Goal: Navigation & Orientation: Understand site structure

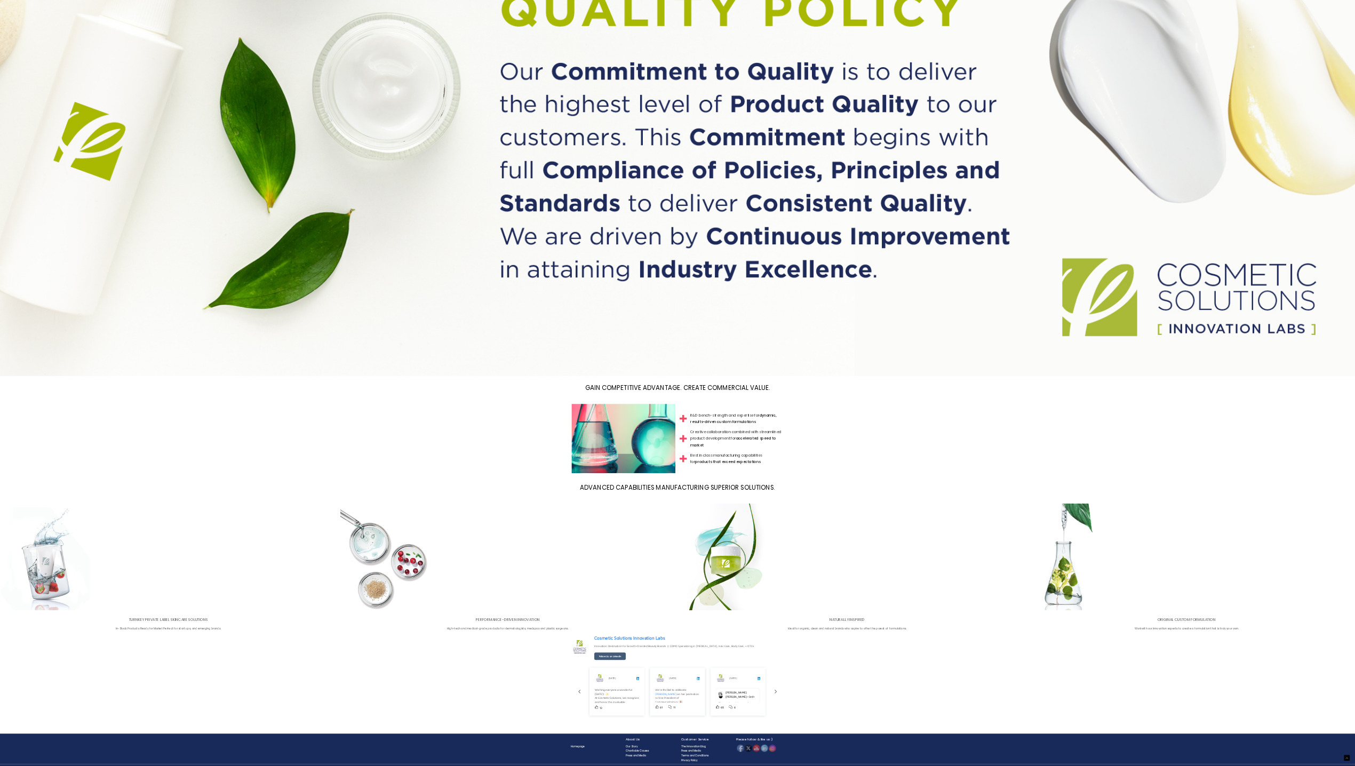
scroll to position [1538, 0]
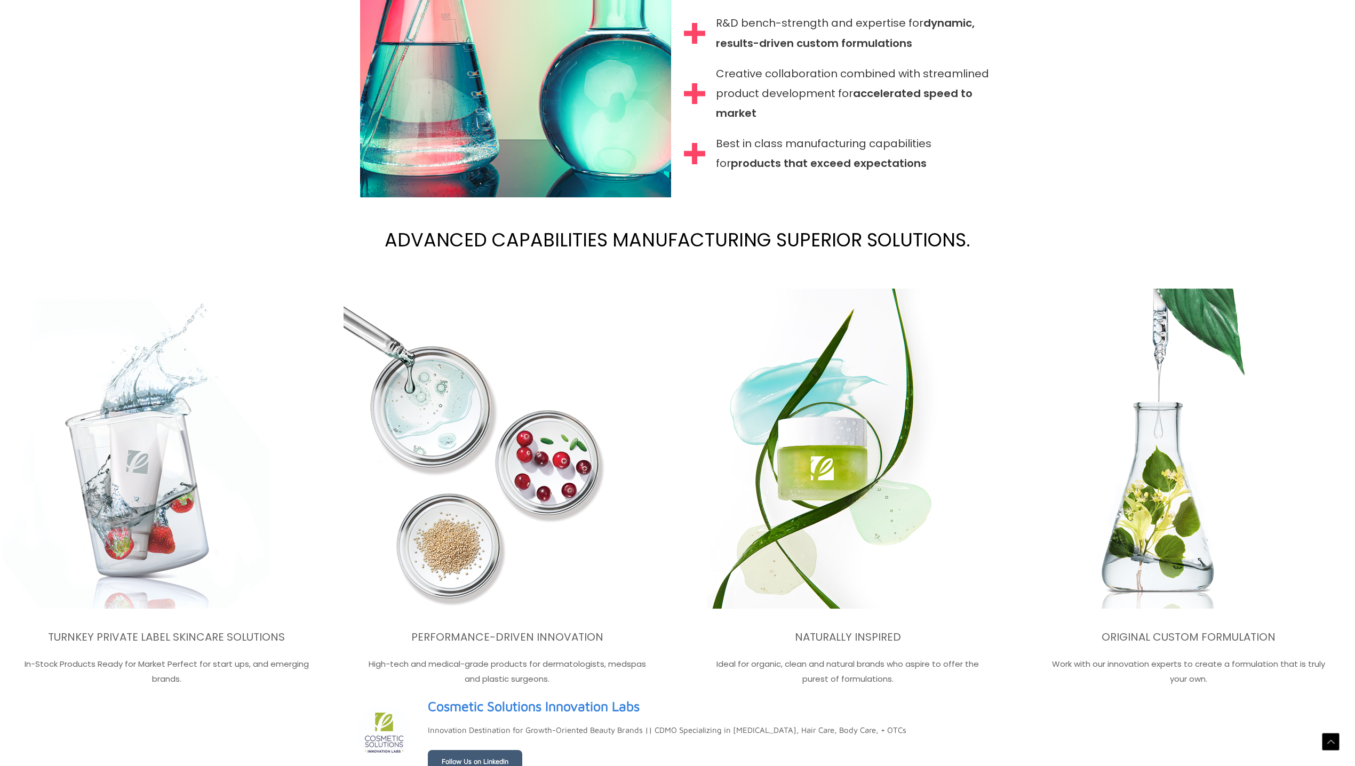
drag, startPoint x: 2163, startPoint y: 868, endPoint x: 721, endPoint y: 289, distance: 1554.1
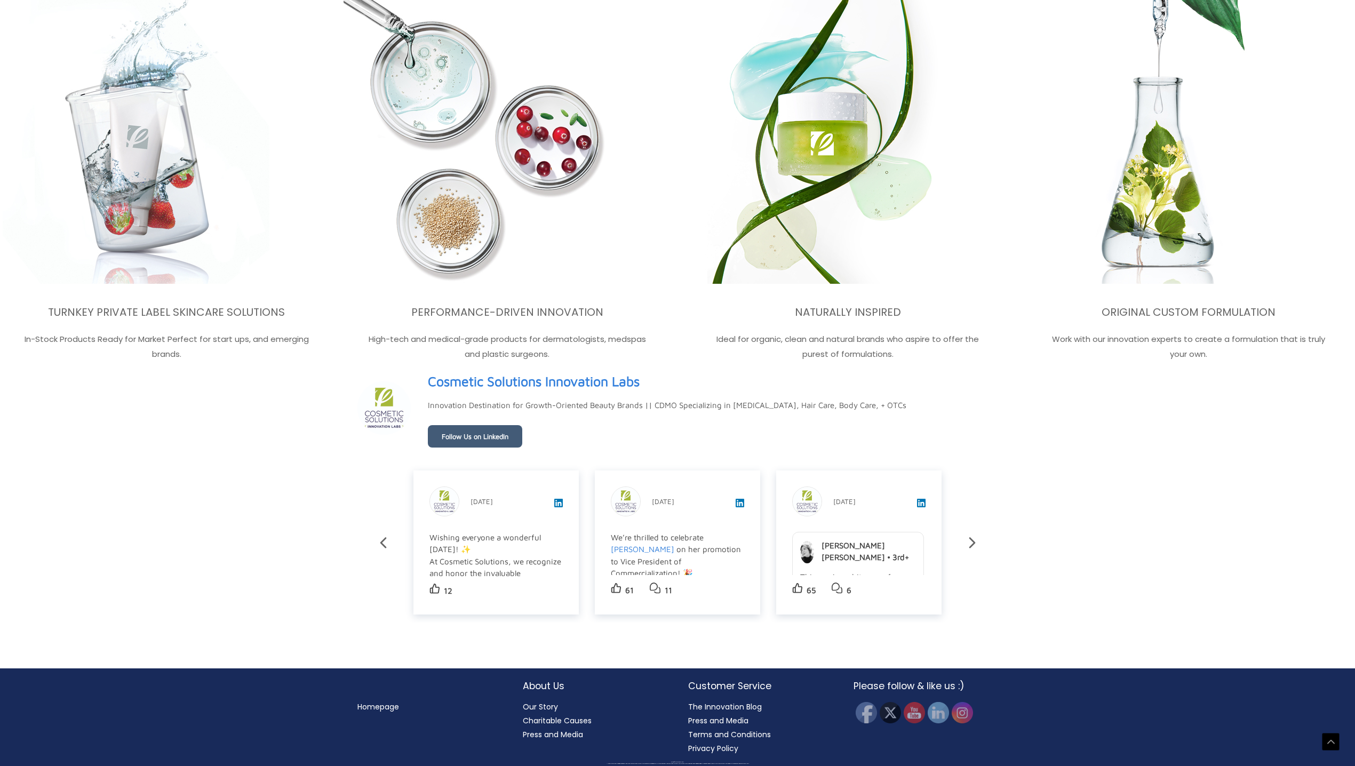
scroll to position [2115, 0]
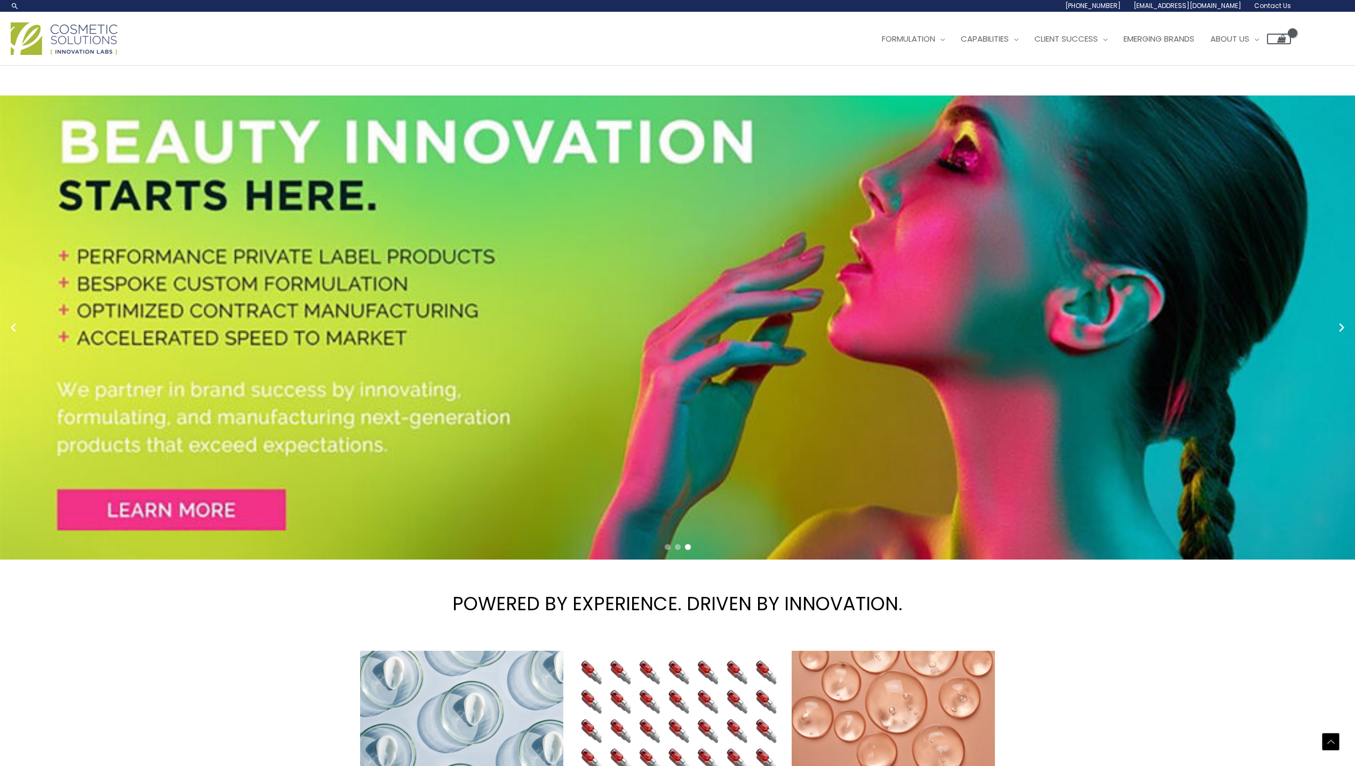
scroll to position [498, 0]
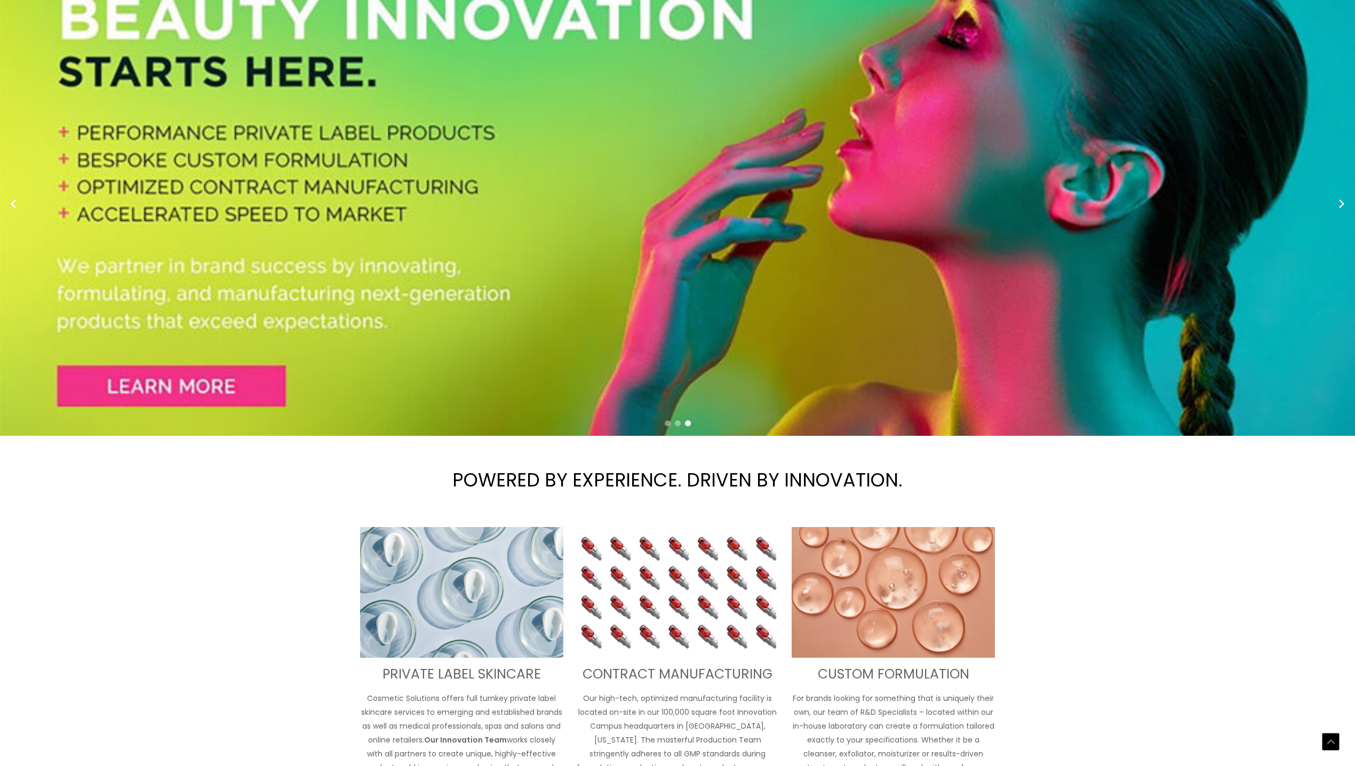
scroll to position [0, 0]
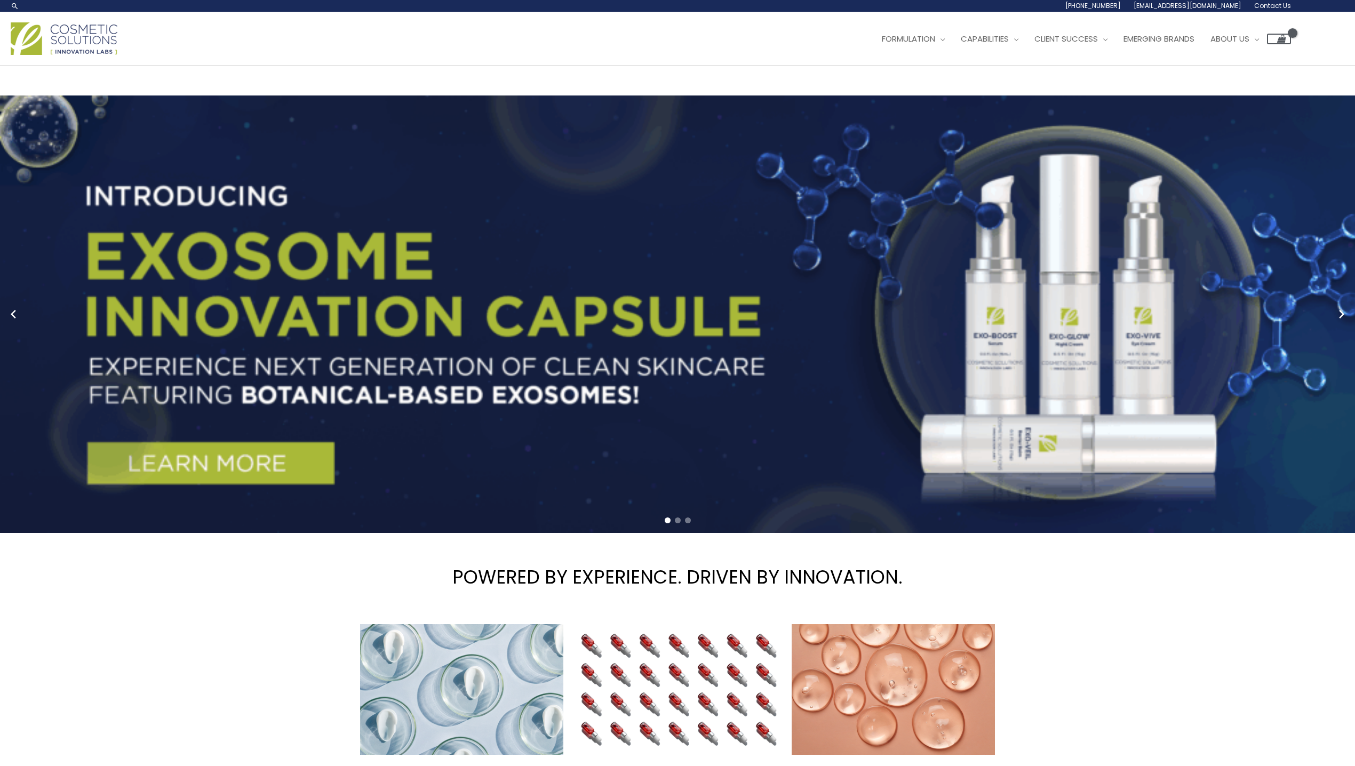
click at [80, 55] on img at bounding box center [64, 38] width 107 height 33
